Goal: Check status

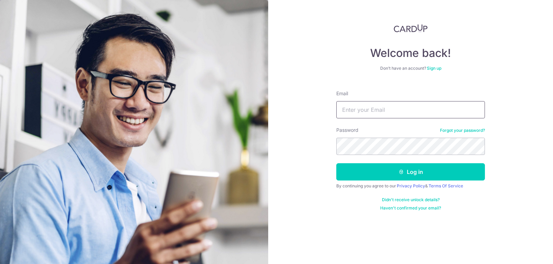
type input "[EMAIL_ADDRESS][DOMAIN_NAME]"
click at [391, 181] on form "Email charlesong88@gmail.com Password Forgot your password? Log in By continuin…" at bounding box center [410, 148] width 149 height 126
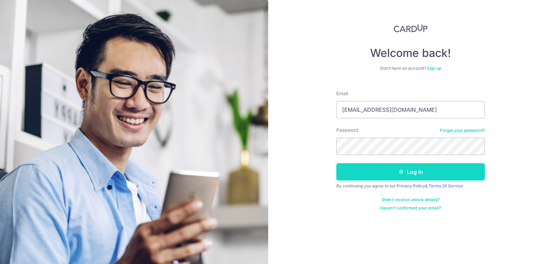
click at [390, 177] on button "Log in" at bounding box center [410, 171] width 149 height 17
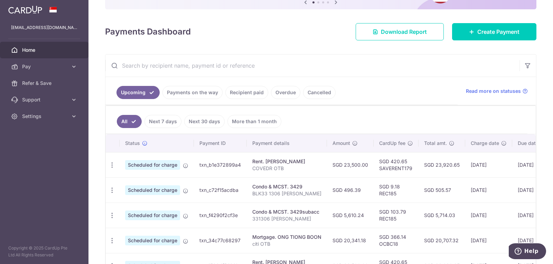
scroll to position [104, 0]
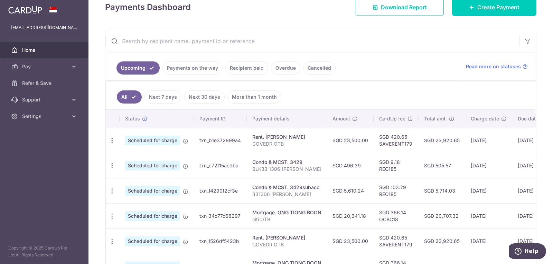
click at [197, 69] on link "Payments on the way" at bounding box center [192, 68] width 60 height 13
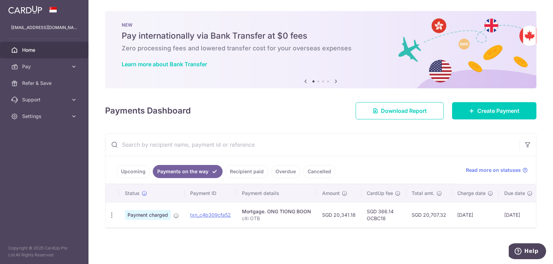
scroll to position [0, 0]
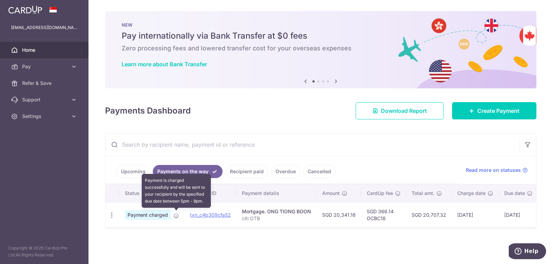
click at [177, 214] on icon at bounding box center [176, 216] width 6 height 6
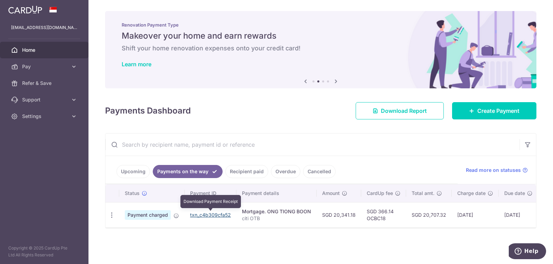
drag, startPoint x: 207, startPoint y: 215, endPoint x: 304, endPoint y: 38, distance: 201.7
click at [207, 215] on link "txn_c4b309cfa52" at bounding box center [210, 215] width 41 height 6
